Goal: Use online tool/utility: Utilize a website feature to perform a specific function

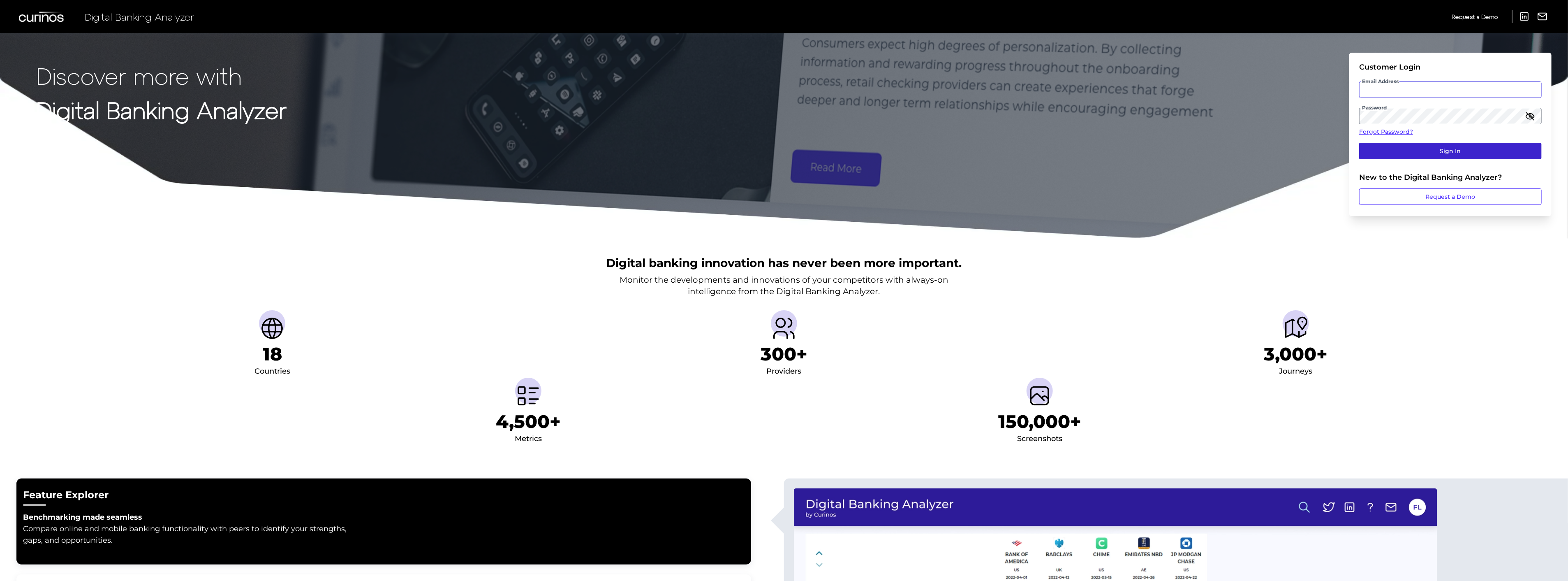
type input "[PERSON_NAME][EMAIL_ADDRESS][PERSON_NAME][DOMAIN_NAME]"
click at [1462, 156] on button "Sign In" at bounding box center [1450, 151] width 182 height 16
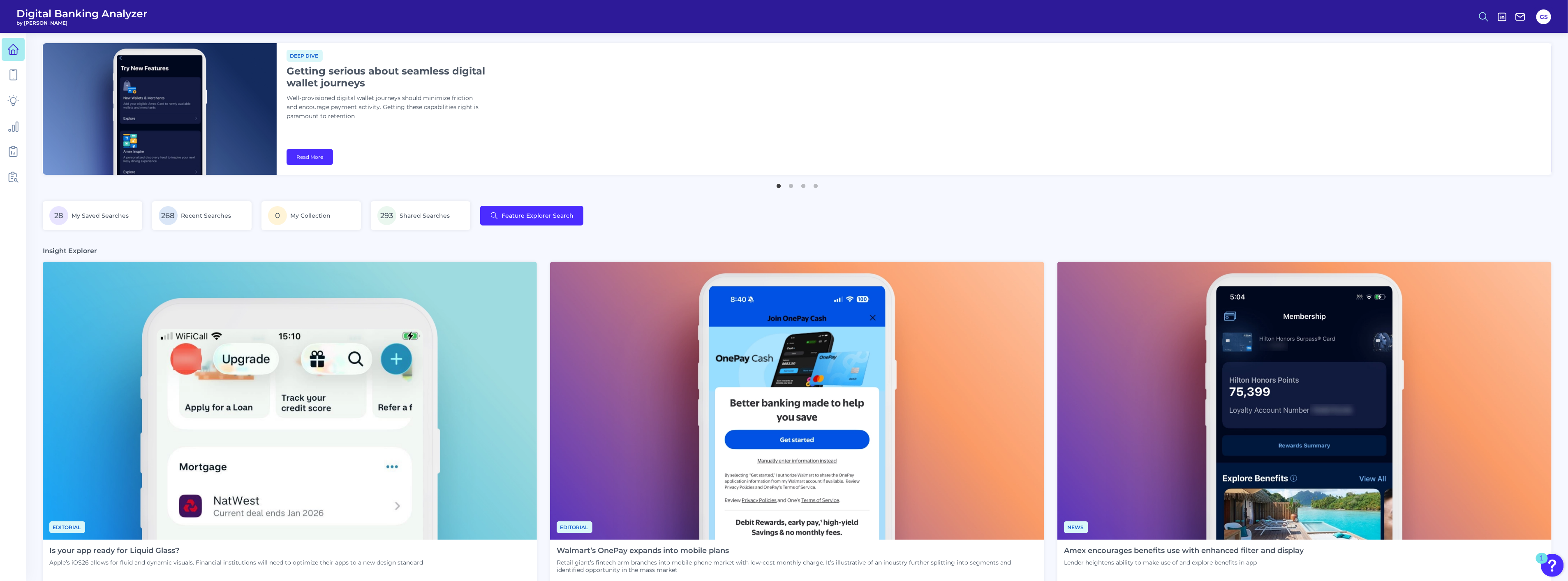
click at [1489, 12] on icon at bounding box center [1483, 16] width 12 height 12
click at [1469, 59] on button "Feature Explorer Search" at bounding box center [1444, 60] width 99 height 21
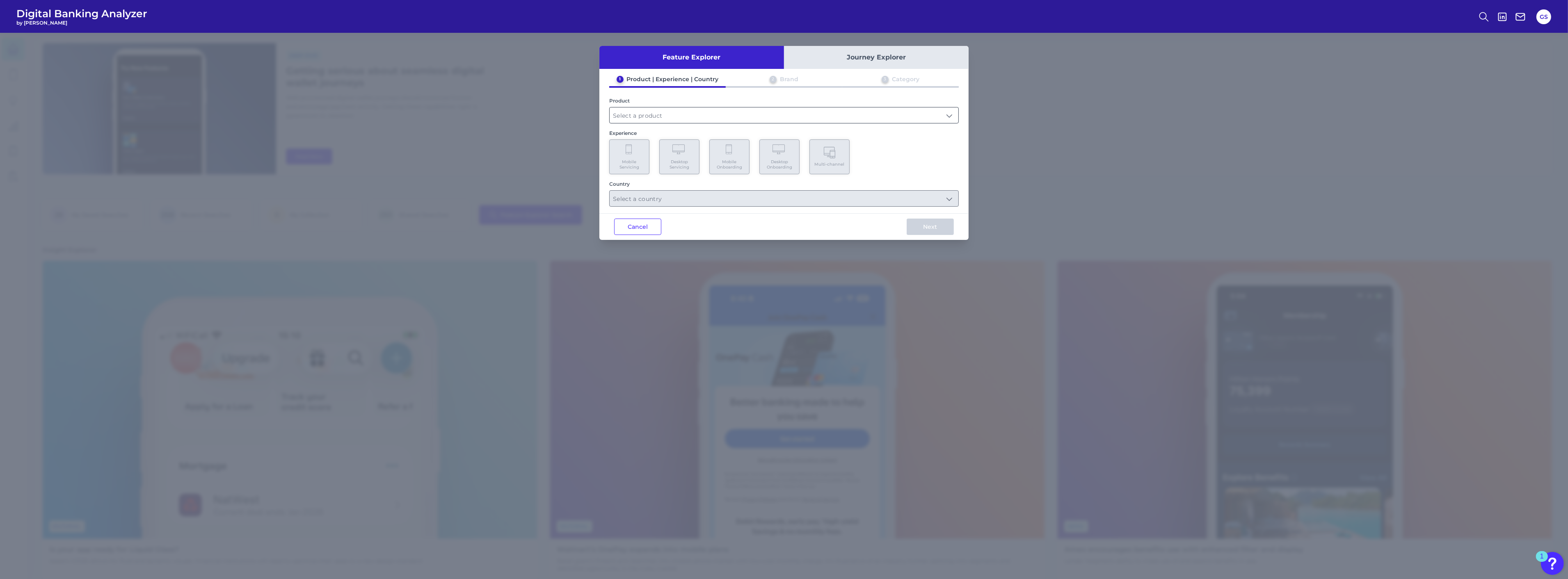
click at [778, 109] on input "text" at bounding box center [784, 116] width 349 height 16
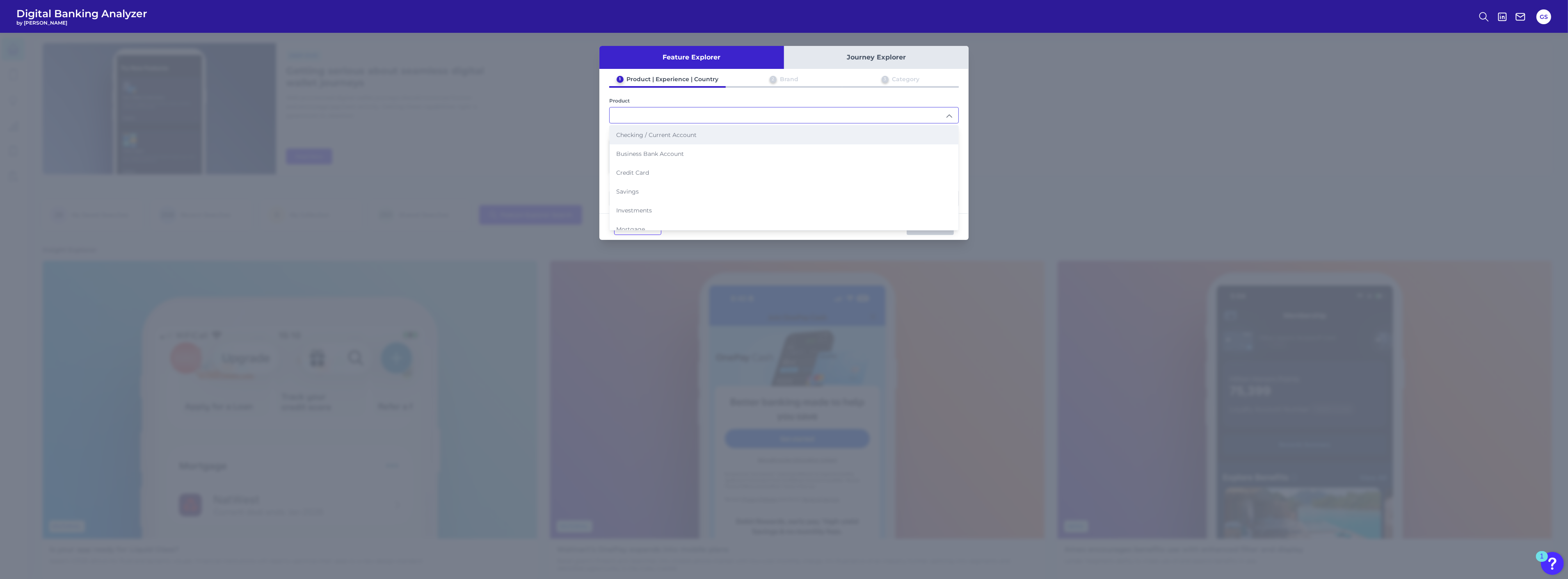
click at [721, 139] on li "Checking / Current Account" at bounding box center [784, 134] width 349 height 19
type input "Checking / Current Account"
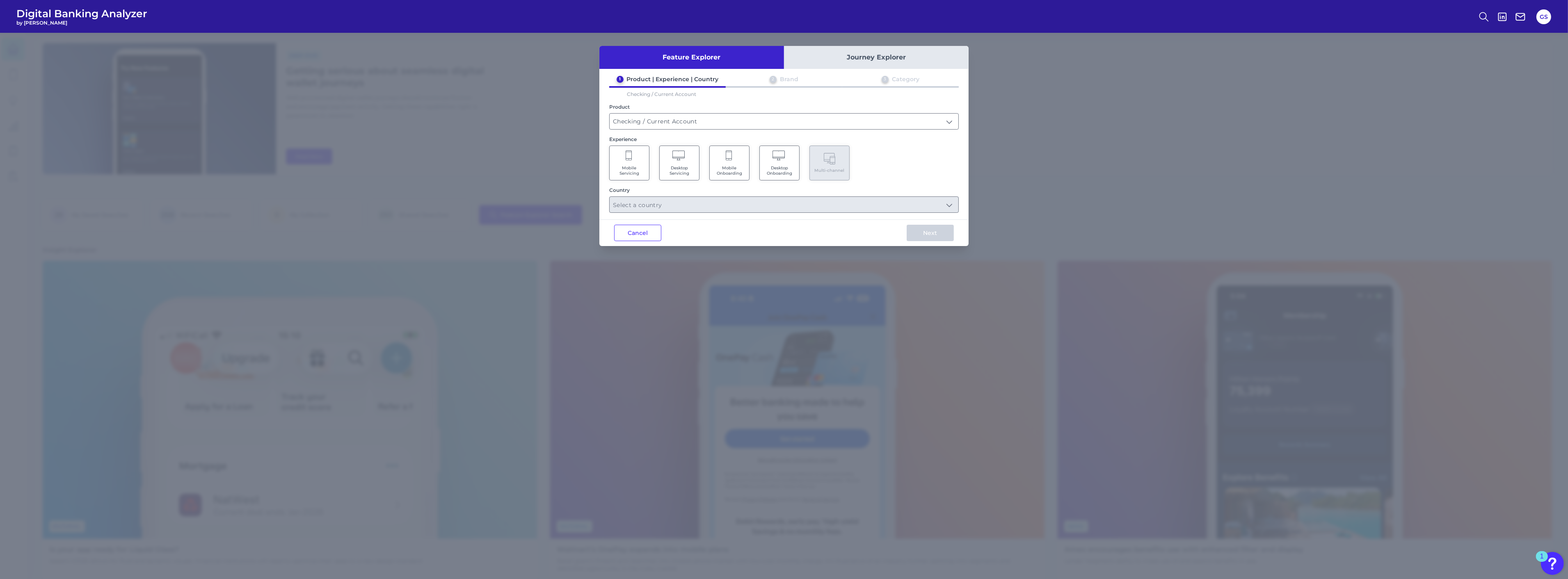
click at [732, 169] on span "Mobile Onboarding" at bounding box center [729, 171] width 31 height 11
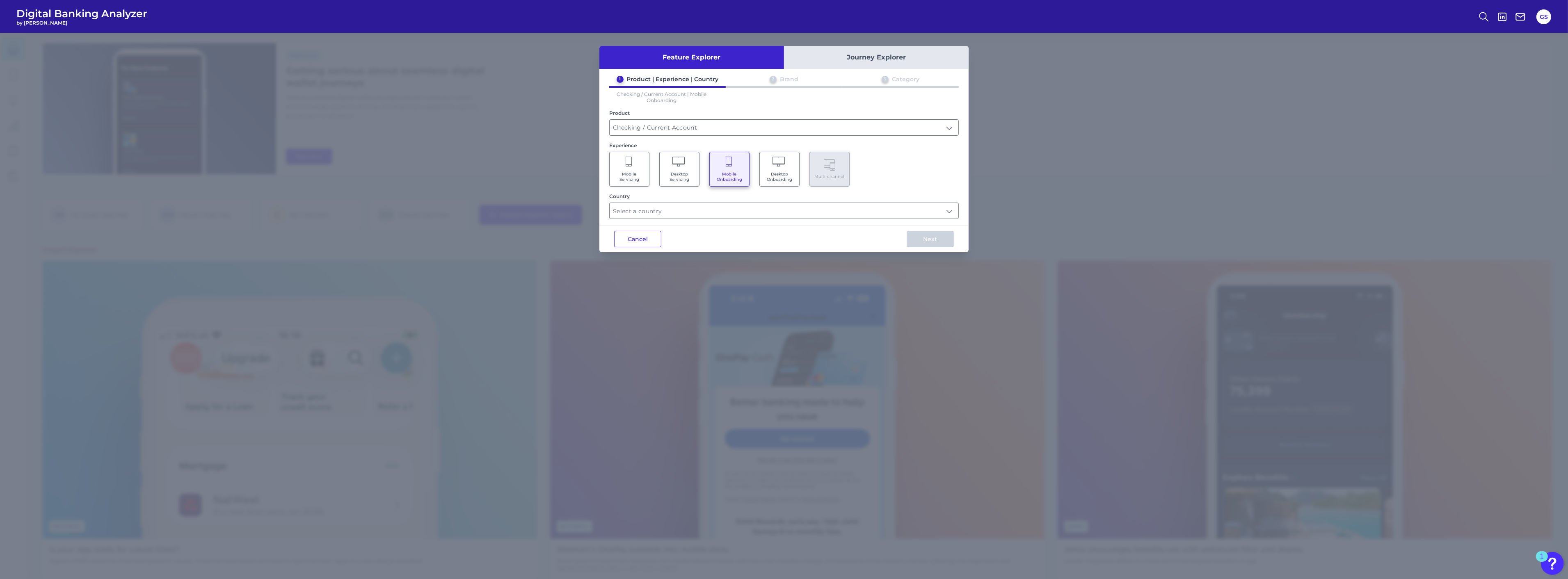
drag, startPoint x: 723, startPoint y: 212, endPoint x: 717, endPoint y: 218, distance: 8.5
click at [719, 216] on input "text" at bounding box center [784, 211] width 349 height 16
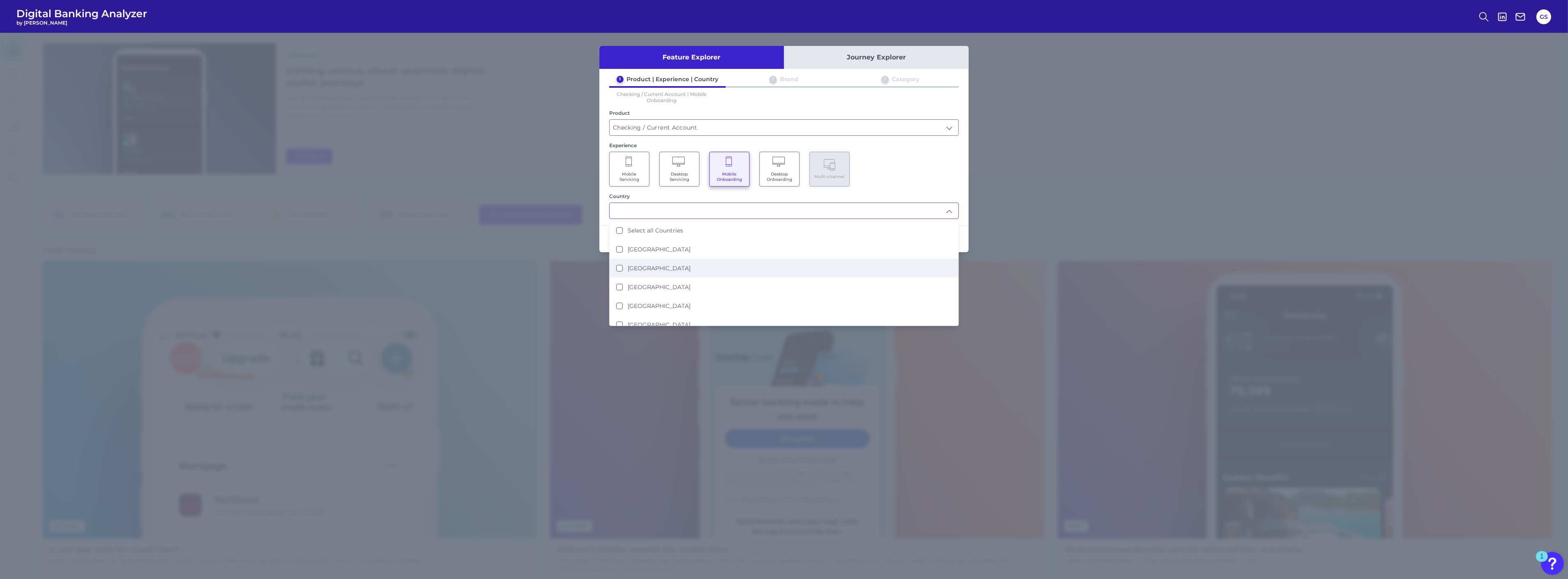
click at [705, 261] on li "[GEOGRAPHIC_DATA]" at bounding box center [784, 268] width 349 height 19
type input "[GEOGRAPHIC_DATA]"
click at [874, 194] on div "Country" at bounding box center [784, 196] width 349 height 6
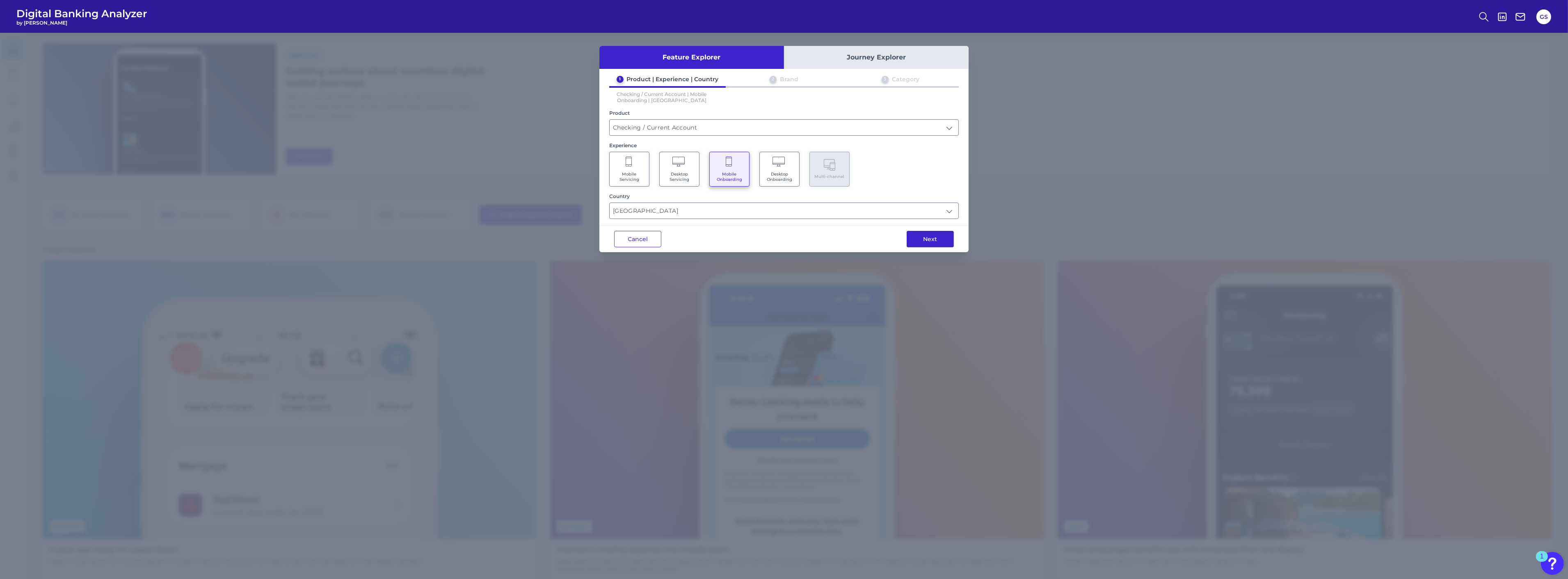
drag, startPoint x: 907, startPoint y: 231, endPoint x: 913, endPoint y: 237, distance: 8.5
click at [908, 232] on div "Next" at bounding box center [930, 238] width 77 height 26
click at [918, 238] on button "Next" at bounding box center [931, 238] width 47 height 16
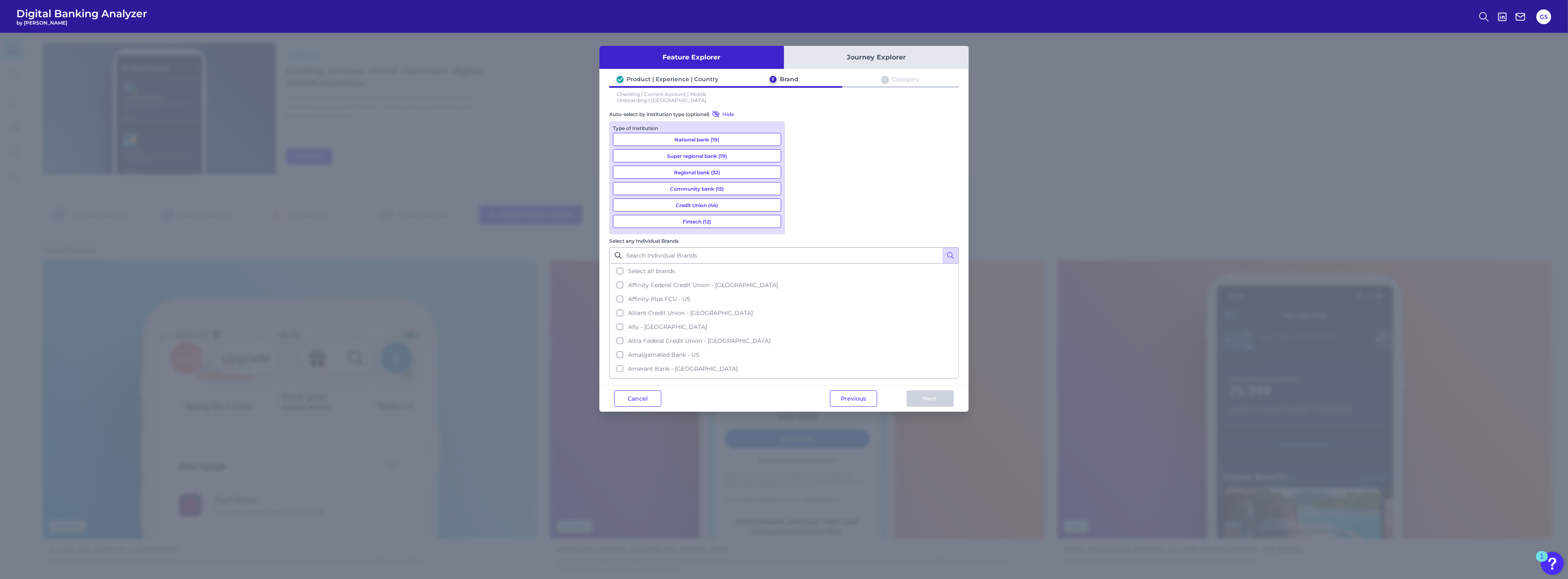
click at [734, 137] on button "National bank (19)" at bounding box center [697, 139] width 168 height 13
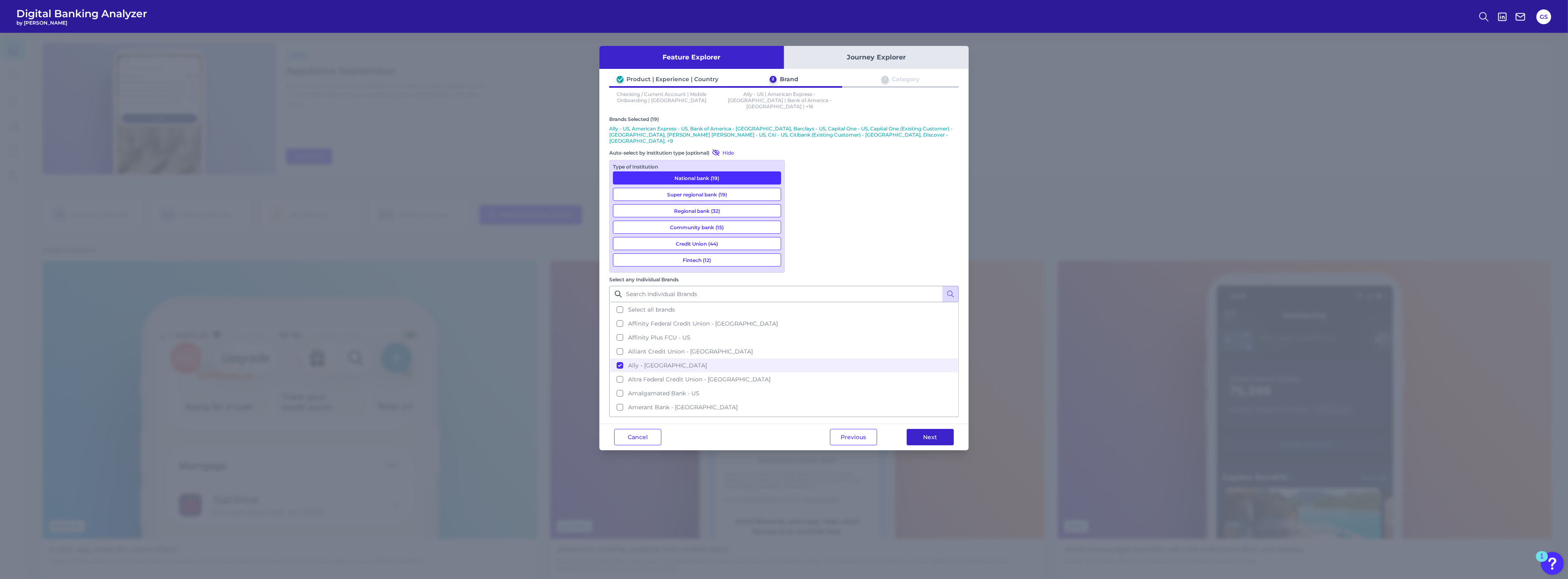
click at [944, 429] on button "Next" at bounding box center [931, 437] width 47 height 16
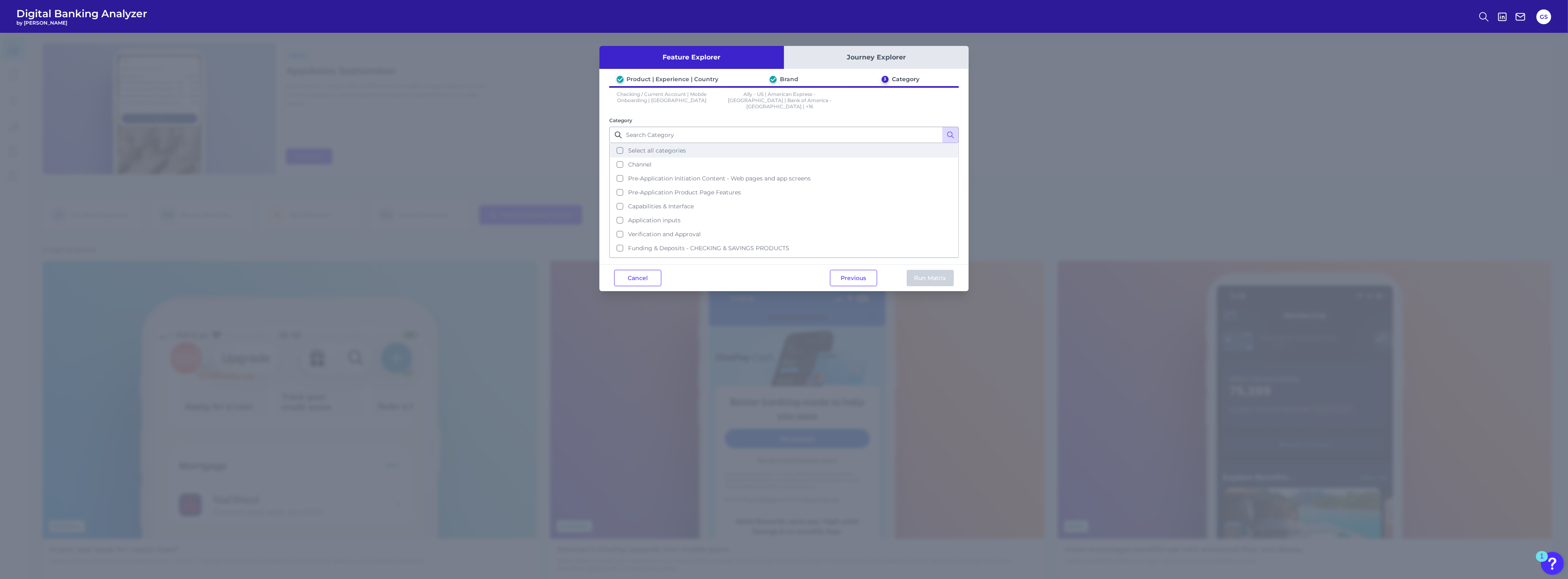
click at [797, 144] on button "Select all categories" at bounding box center [784, 150] width 348 height 14
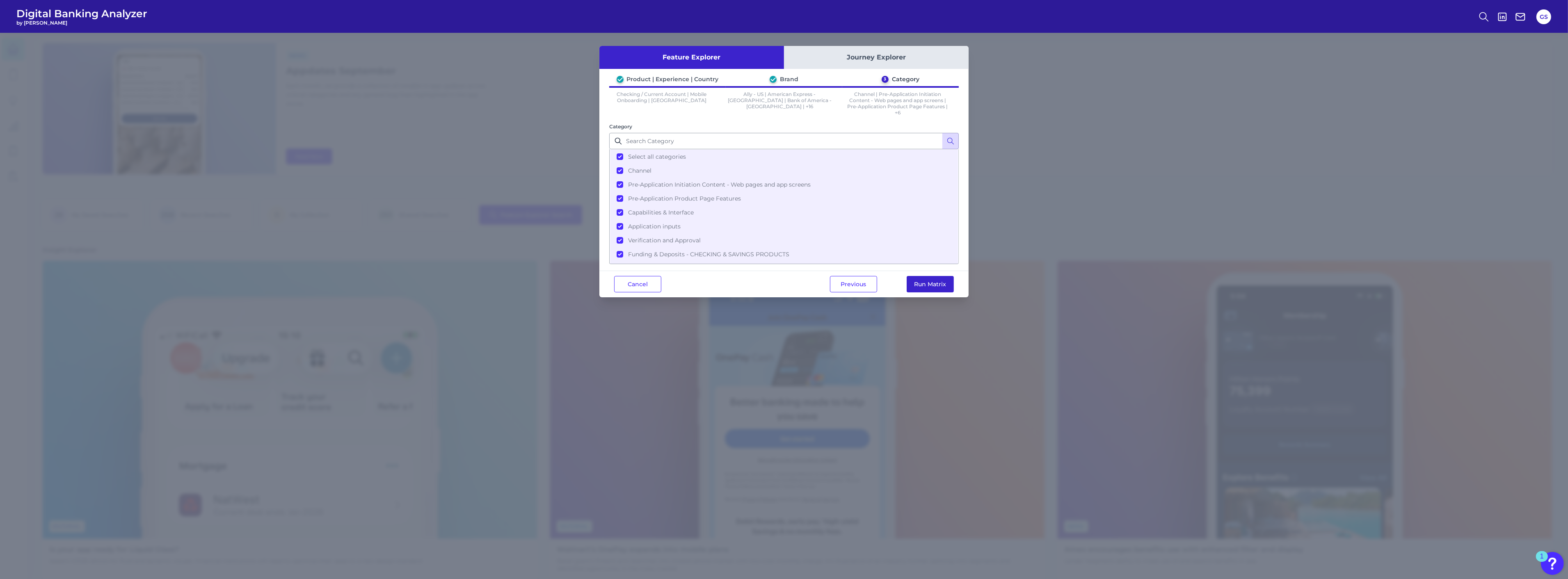
click at [933, 284] on button "Run Matrix" at bounding box center [931, 284] width 47 height 16
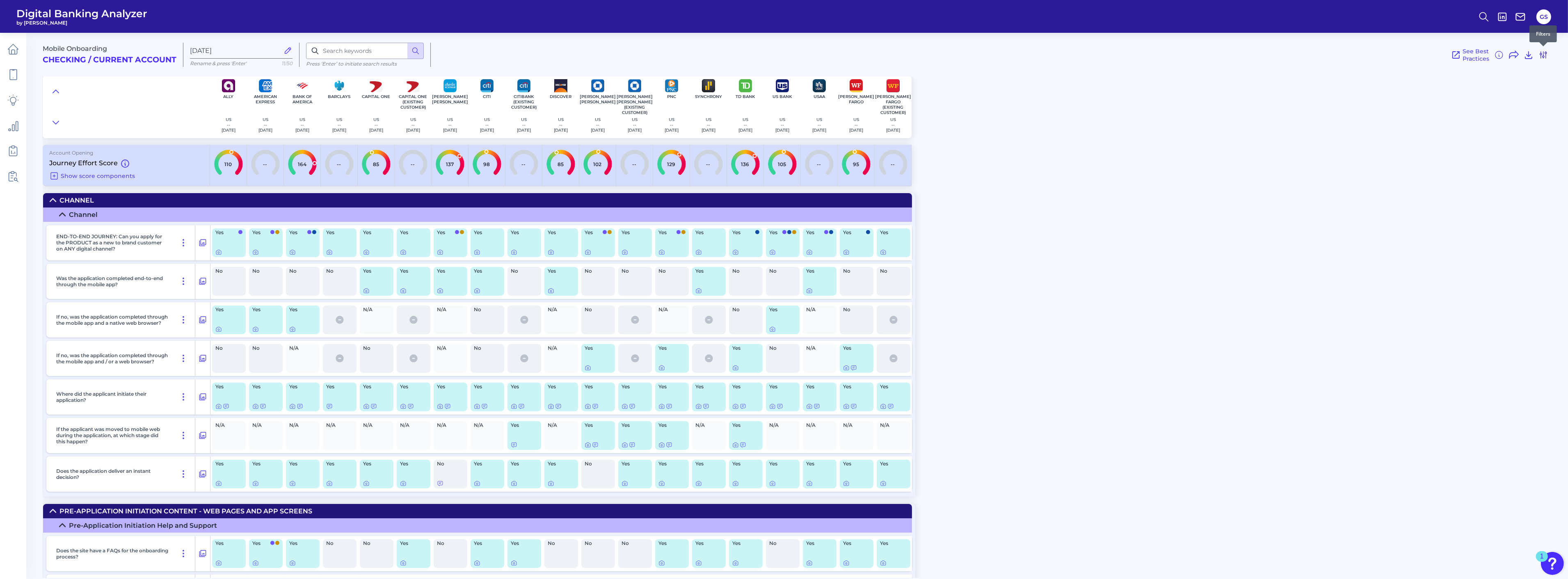
click at [1544, 56] on icon at bounding box center [1543, 55] width 7 height 7
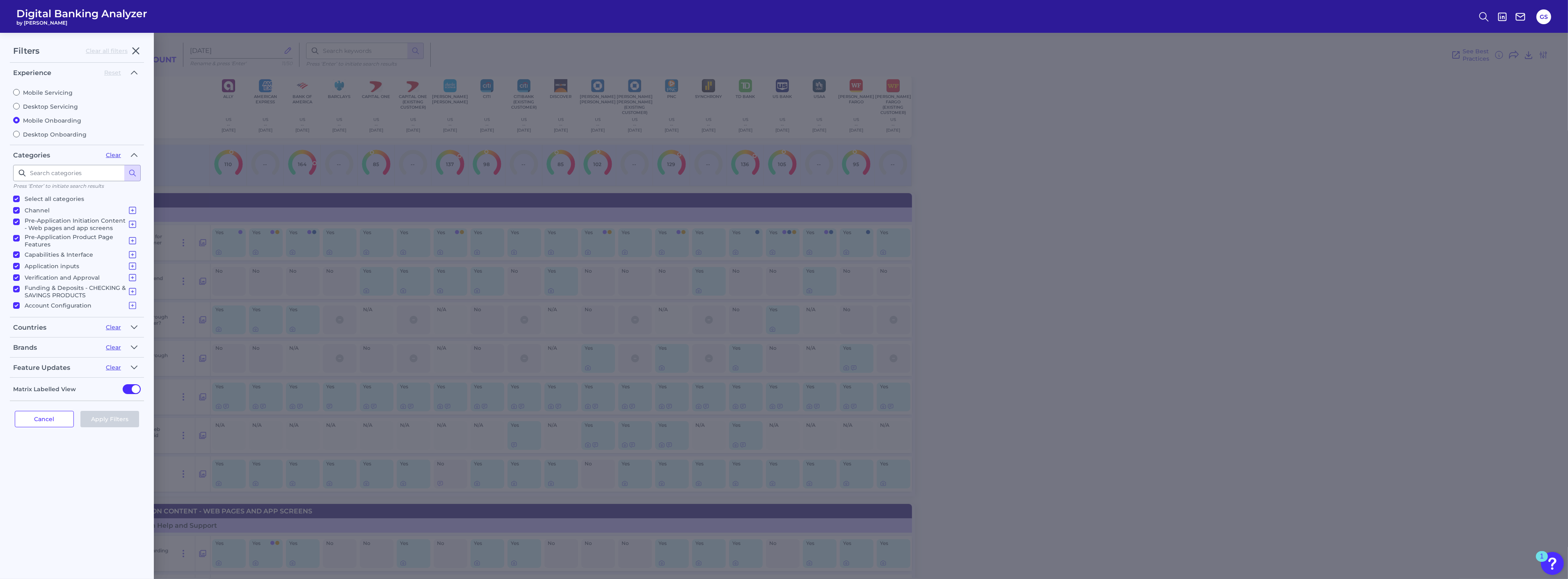
click at [334, 67] on div "Filters Clear all filters Experience Reset Mobile Servicing Desktop Servicing M…" at bounding box center [784, 306] width 1568 height 546
